Goal: Navigation & Orientation: Find specific page/section

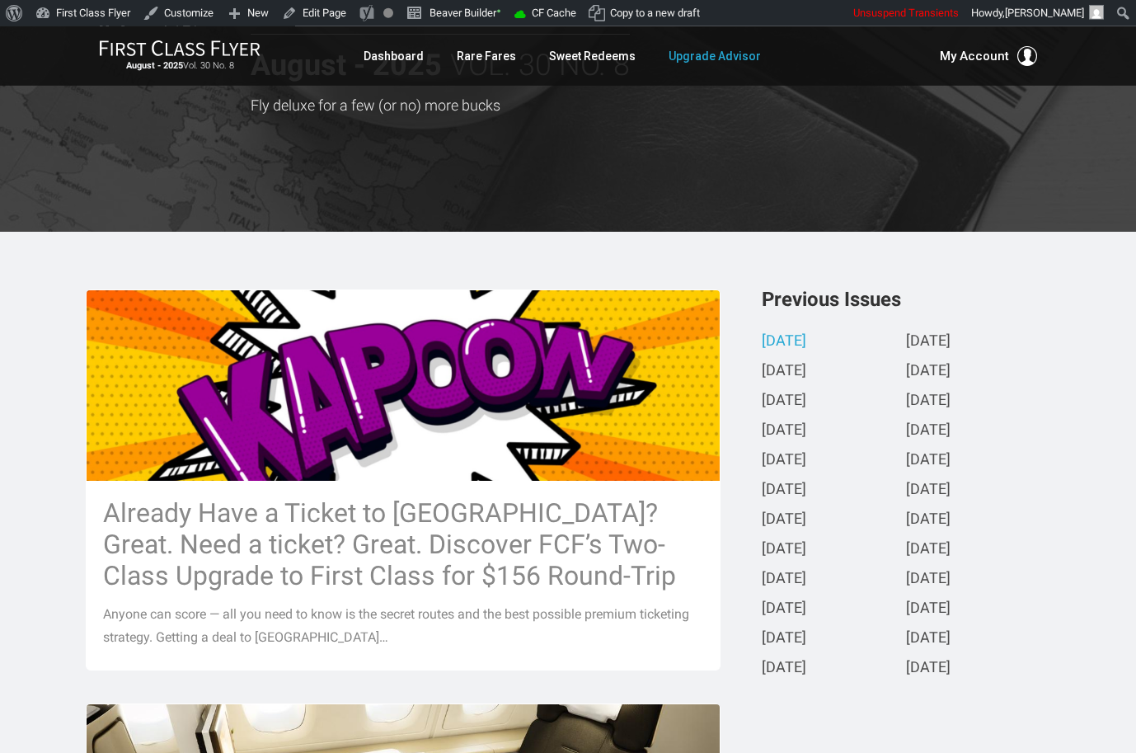
scroll to position [198, 0]
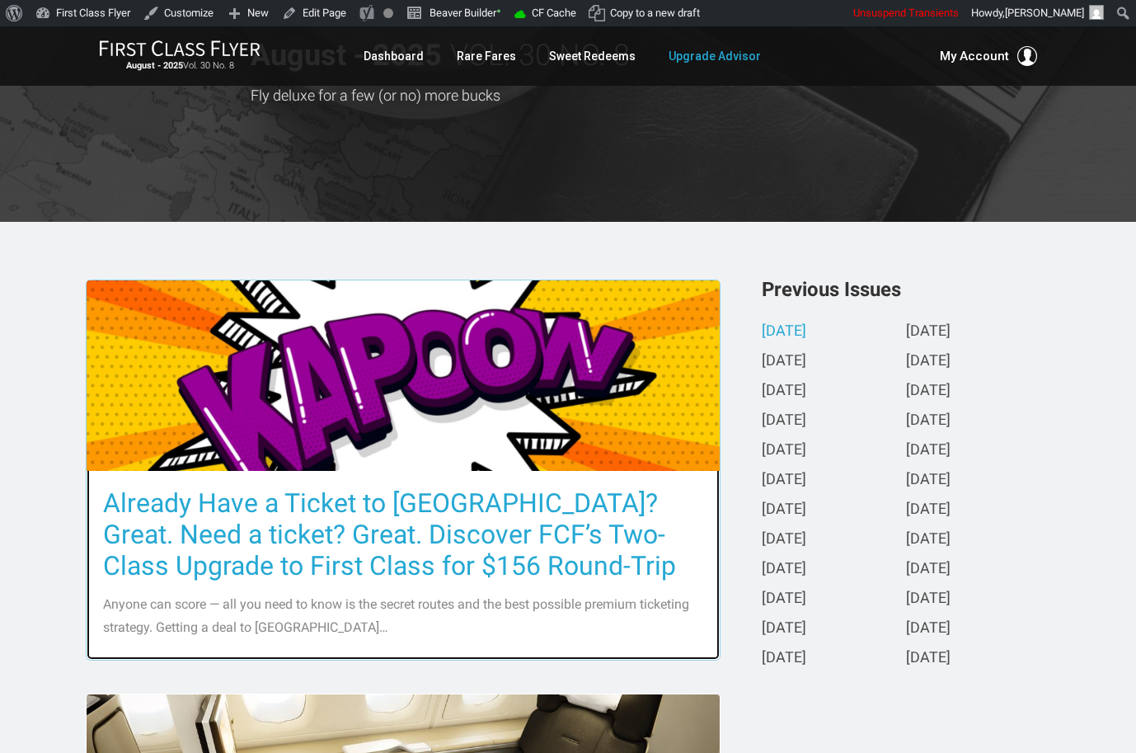
click at [246, 564] on h3 "Already Have a Ticket to [GEOGRAPHIC_DATA]? Great. Need a ticket? Great. Discov…" at bounding box center [403, 534] width 600 height 94
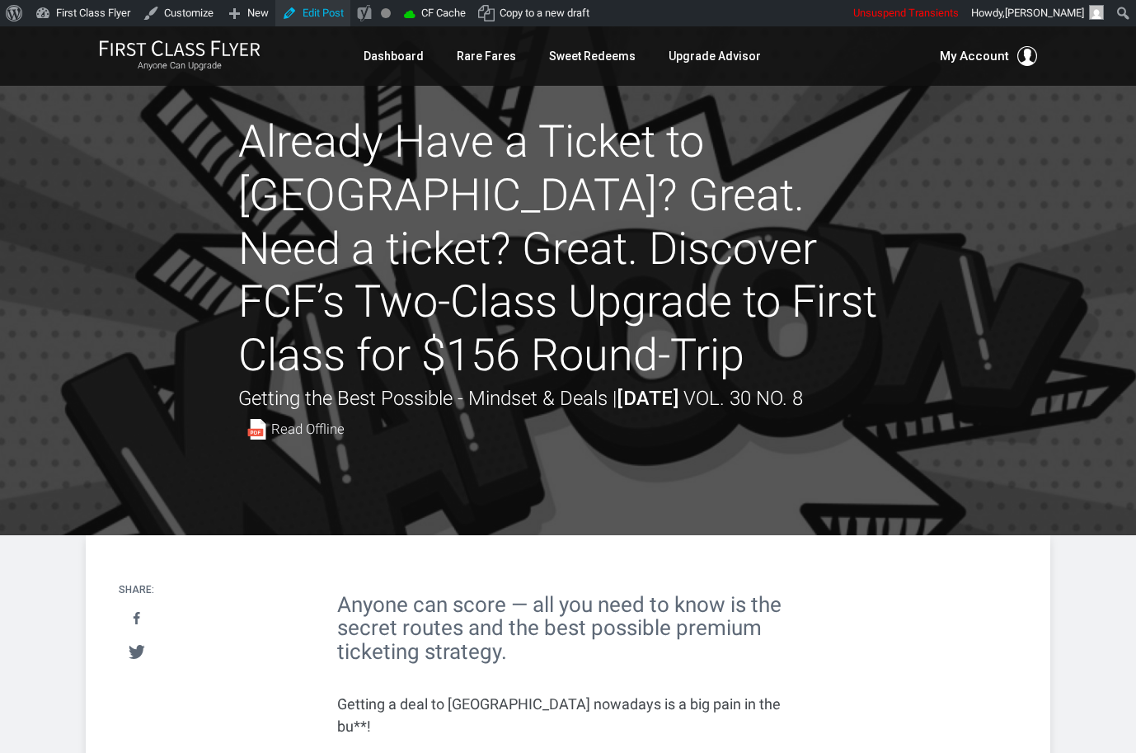
click at [345, 12] on link "Edit Post" at bounding box center [312, 13] width 75 height 26
click at [349, 19] on link "Edit Post" at bounding box center [312, 13] width 75 height 26
click at [350, 16] on link "Edit Post" at bounding box center [312, 13] width 75 height 26
